Goal: Transaction & Acquisition: Book appointment/travel/reservation

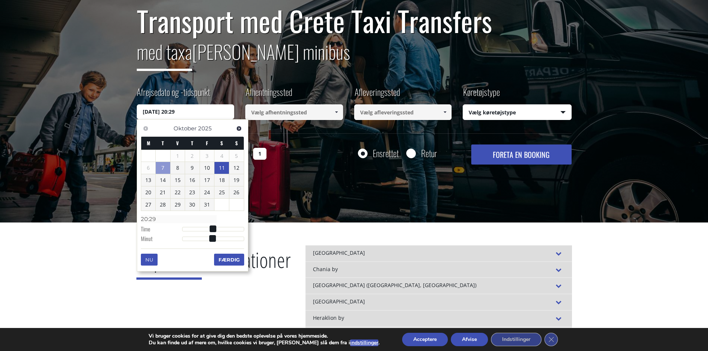
click at [223, 171] on font "11" at bounding box center [222, 167] width 6 height 7
click at [187, 232] on dl "Tid 00:00 Time Minut Anden Millisekund Mikrosekund Tidszone -1200 -1100 -1000 -…" at bounding box center [192, 230] width 103 height 32
type input "11/10/2025 01:00"
type input "01:00"
type input "11/10/2025 02:00"
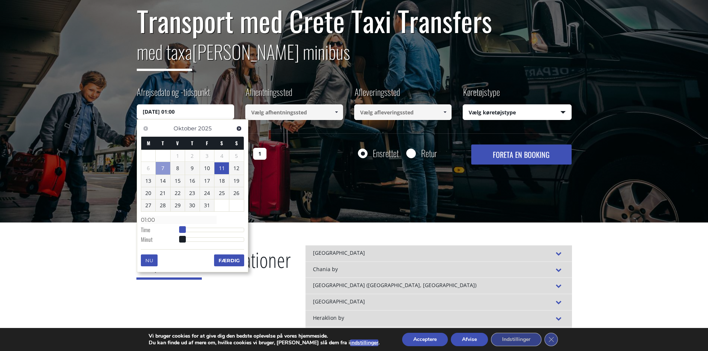
type input "02:00"
type input "11/10/2025 03:00"
type input "03:00"
type input "11/10/2025 04:00"
type input "04:00"
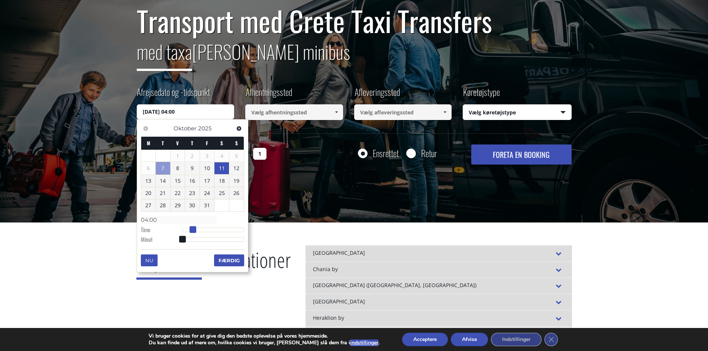
type input "11/10/2025 03:00"
type input "03:00"
drag, startPoint x: 183, startPoint y: 232, endPoint x: 191, endPoint y: 232, distance: 7.8
click at [191, 232] on span at bounding box center [190, 229] width 7 height 7
type input "11/10/2025 02:00"
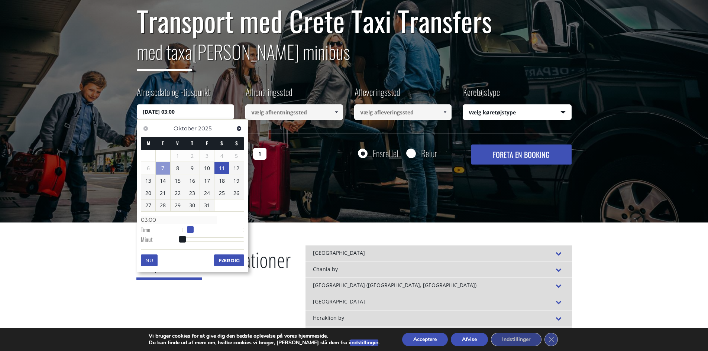
type input "02:00"
click at [186, 231] on span at bounding box center [187, 229] width 7 height 7
type input "11/10/2025 02:02"
type input "02:02"
type input "11/10/2025 02:07"
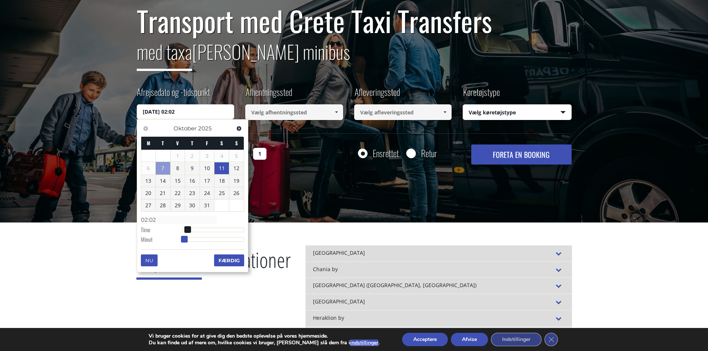
type input "02:07"
type input "11/10/2025 02:14"
type input "02:14"
type input "11/10/2025 02:17"
type input "02:17"
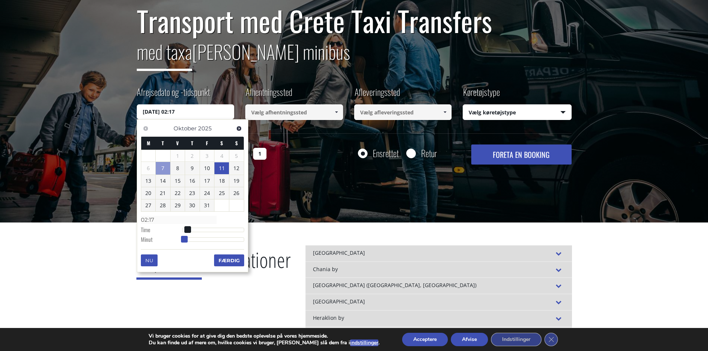
type input "11/10/2025 02:19"
type input "02:19"
type input "11/10/2025 02:20"
type input "02:20"
drag, startPoint x: 183, startPoint y: 240, endPoint x: 204, endPoint y: 238, distance: 20.9
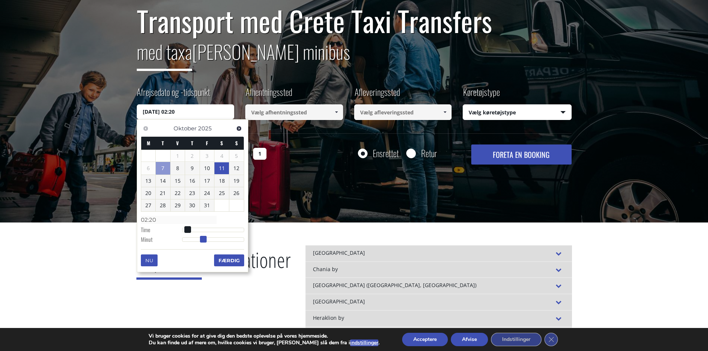
click at [204, 238] on span at bounding box center [203, 239] width 7 height 7
click at [231, 261] on font "Færdig" at bounding box center [229, 261] width 21 height 6
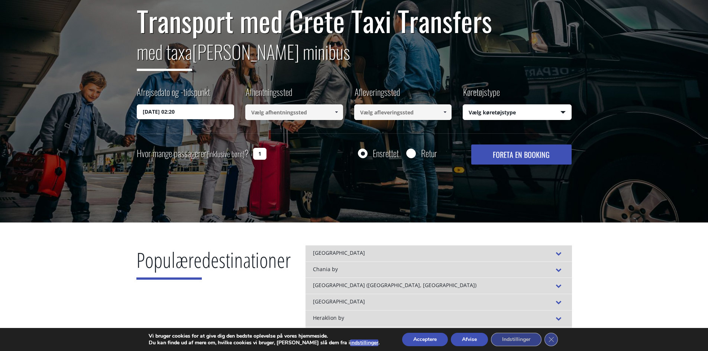
click at [277, 113] on input at bounding box center [294, 112] width 98 height 16
click at [336, 113] on span at bounding box center [337, 112] width 6 height 6
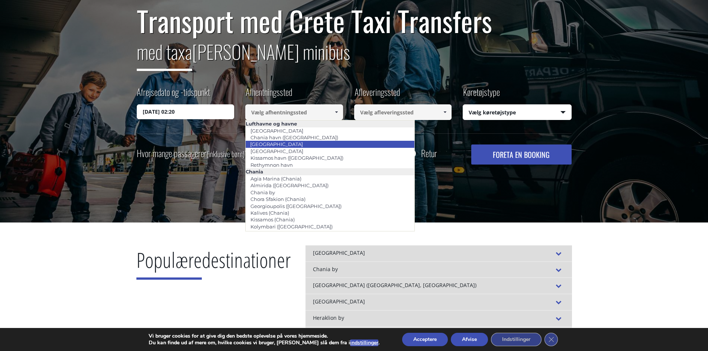
click at [299, 144] on link "[GEOGRAPHIC_DATA]" at bounding box center [276, 144] width 62 height 10
type input "[GEOGRAPHIC_DATA]"
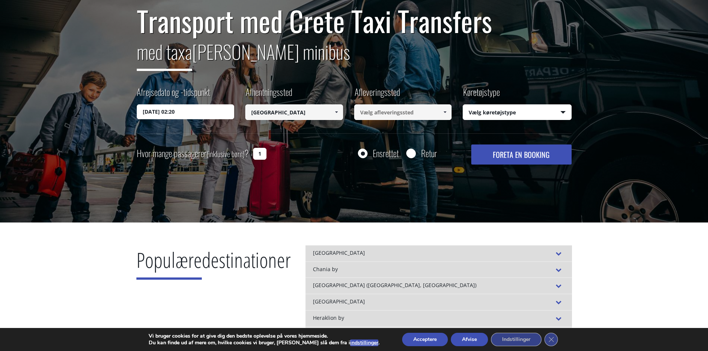
click at [392, 117] on input at bounding box center [403, 112] width 98 height 16
click at [360, 110] on input at bounding box center [403, 112] width 98 height 16
click at [413, 116] on input at bounding box center [403, 112] width 98 height 16
click at [445, 112] on span at bounding box center [445, 112] width 6 height 6
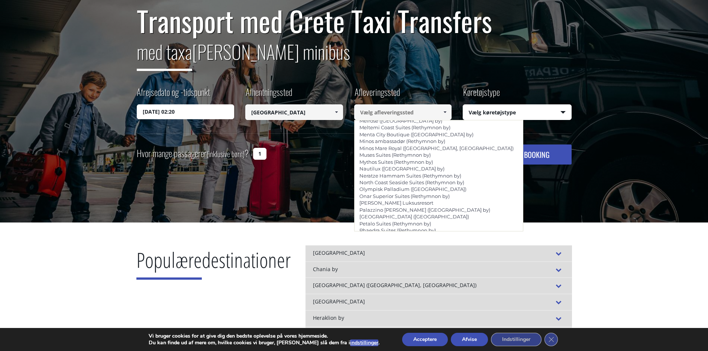
scroll to position [1652, 0]
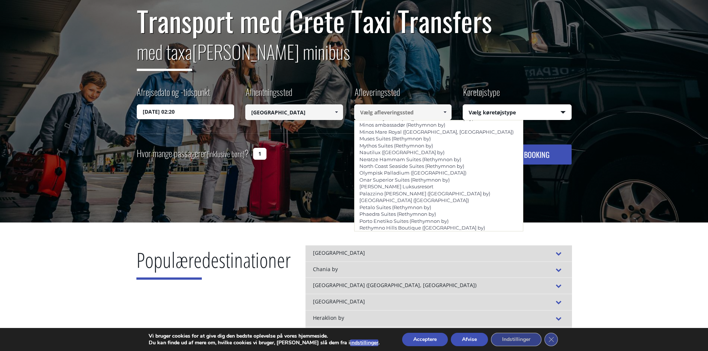
click at [431, 348] on font "Vista Del Porto Luxury Suites (Rethymnon by)" at bounding box center [414, 351] width 110 height 6
type input "Vista Del Porto Luxury Suites (Rethymnon city)"
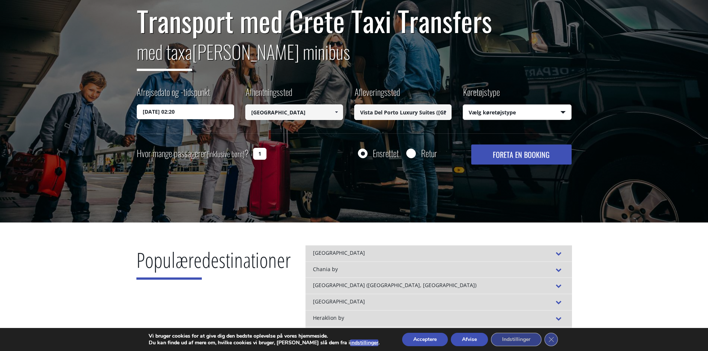
click at [483, 112] on select "Vælg køretøjstype Taxa (4 passagerer) Mercedes E-Klasse Mini Van (7 passagerer)…" at bounding box center [517, 113] width 108 height 16
select select "541"
click at [463, 105] on select "Vælg køretøjstype Taxa (4 passagerer) Mercedes E-Klasse Mini Van (7 passagerer)…" at bounding box center [517, 113] width 108 height 16
click at [262, 152] on input "1" at bounding box center [259, 154] width 13 height 12
drag, startPoint x: 262, startPoint y: 152, endPoint x: 253, endPoint y: 151, distance: 9.0
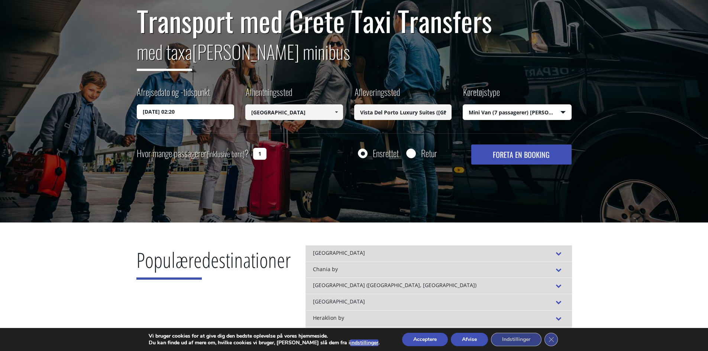
click at [253, 151] on div "Hvor mange passagerer (inklusive børn) ? 1" at bounding box center [213, 154] width 153 height 18
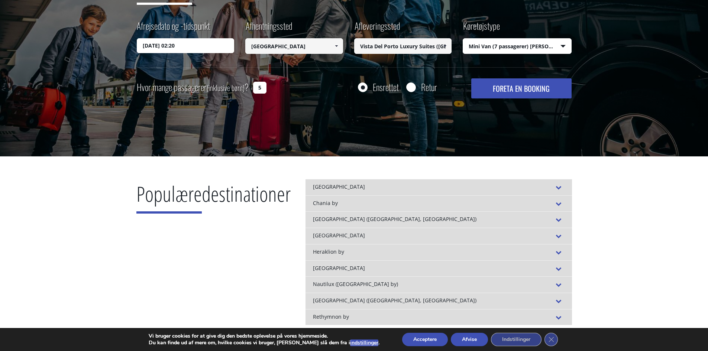
scroll to position [149, 0]
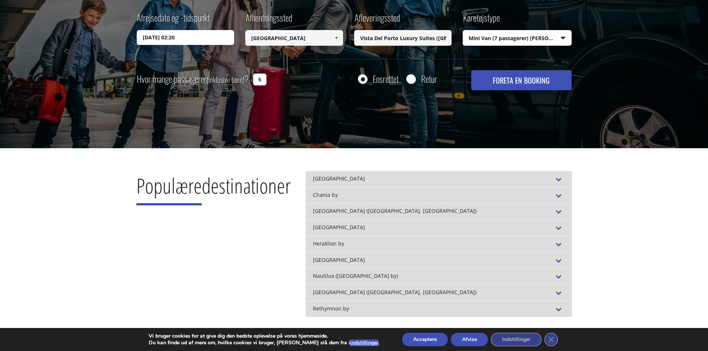
type input "5"
click at [519, 80] on font "FORETA EN BOOKING" at bounding box center [521, 80] width 57 height 11
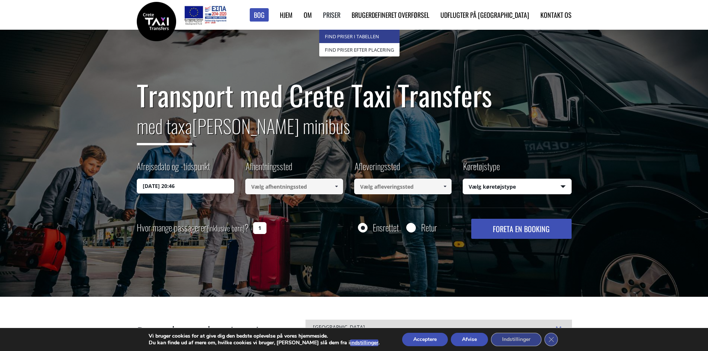
click at [374, 39] on font "Find priser i tabellen" at bounding box center [352, 36] width 54 height 7
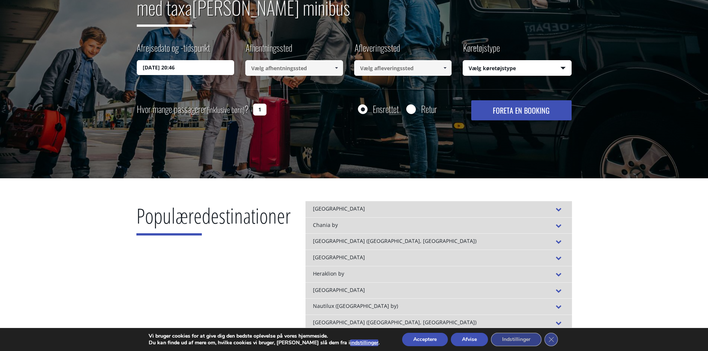
scroll to position [223, 0]
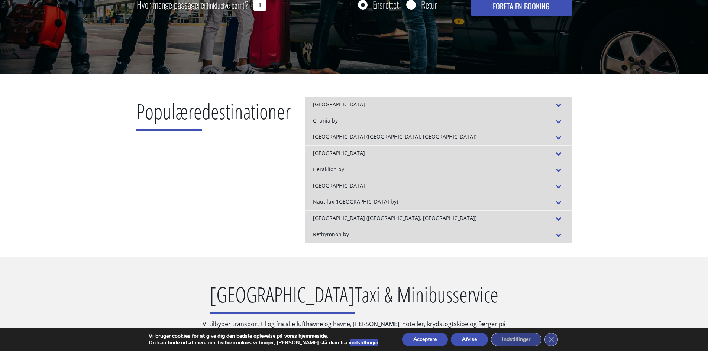
click at [332, 154] on font "[GEOGRAPHIC_DATA]" at bounding box center [339, 152] width 52 height 7
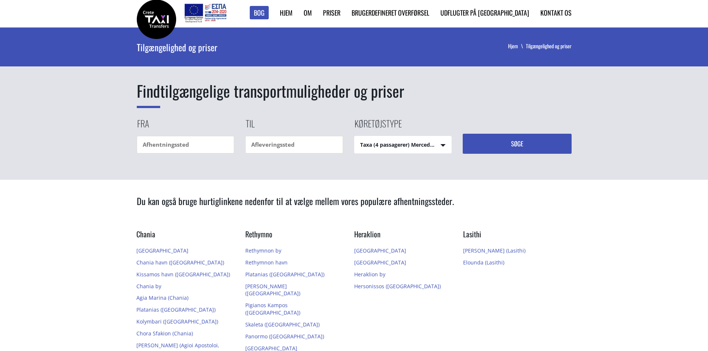
scroll to position [186, 0]
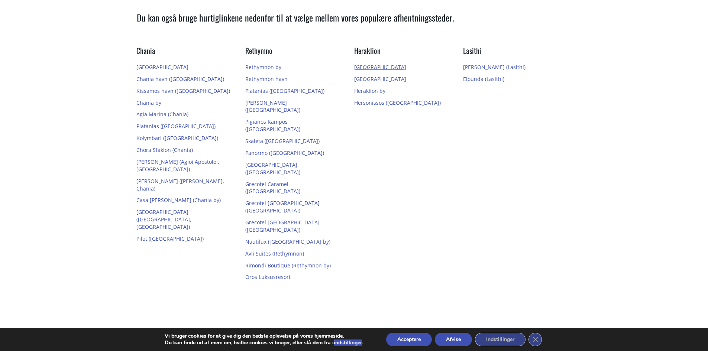
click at [393, 68] on font "[GEOGRAPHIC_DATA]" at bounding box center [380, 67] width 52 height 7
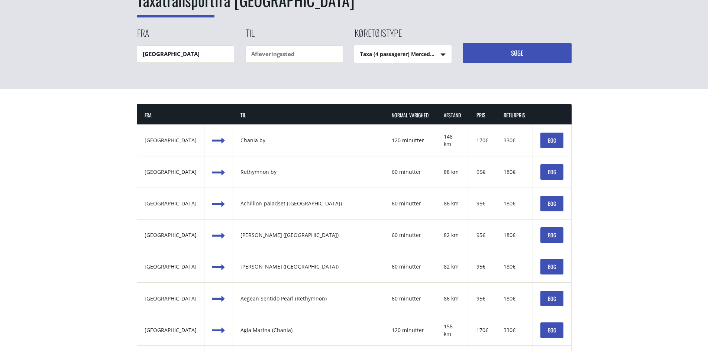
scroll to position [112, 0]
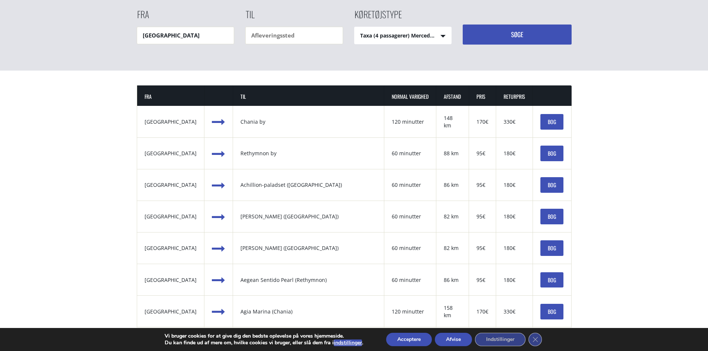
click at [393, 33] on select "Taxa (4 passagerer) Mercedes E-Klasse Mini Van (7 passagerer) Mercedes [PERSON_…" at bounding box center [403, 36] width 97 height 18
select select "541"
click at [355, 27] on select "Taxa (4 passagerer) Mercedes E-Klasse Mini Van (7 passagerer) Mercedes [PERSON_…" at bounding box center [403, 36] width 97 height 18
drag, startPoint x: 451, startPoint y: 65, endPoint x: 485, endPoint y: 35, distance: 46.3
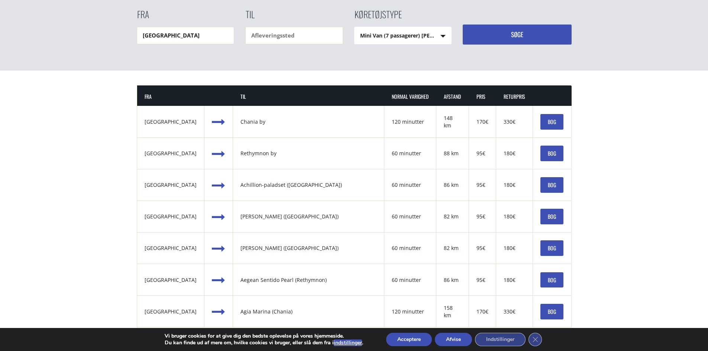
click at [495, 29] on button "Søge" at bounding box center [517, 35] width 109 height 20
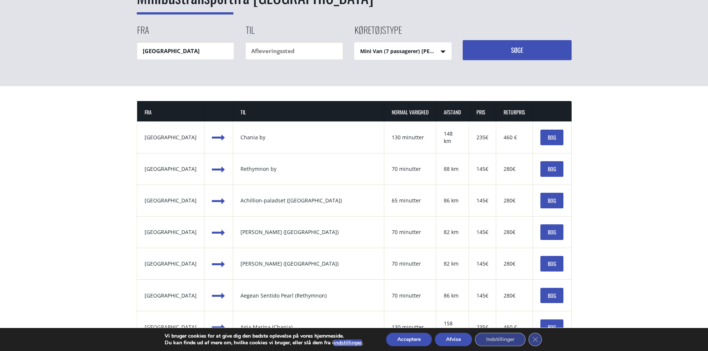
scroll to position [37, 0]
